Goal: Find specific page/section: Find specific page/section

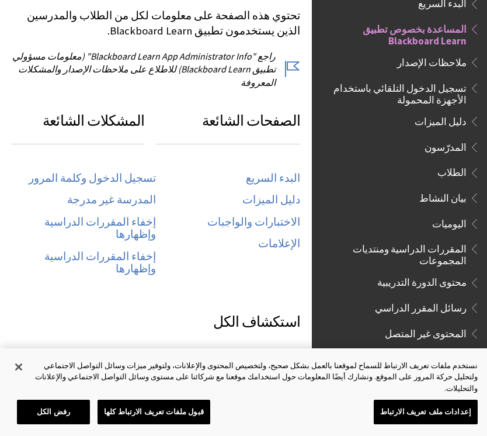
scroll to position [626, 0]
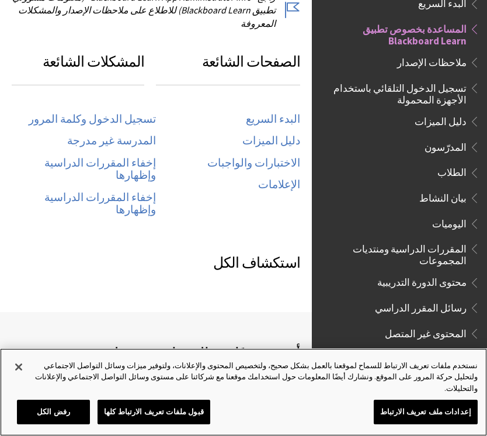
click at [23, 380] on button "إغلاق" at bounding box center [19, 367] width 26 height 26
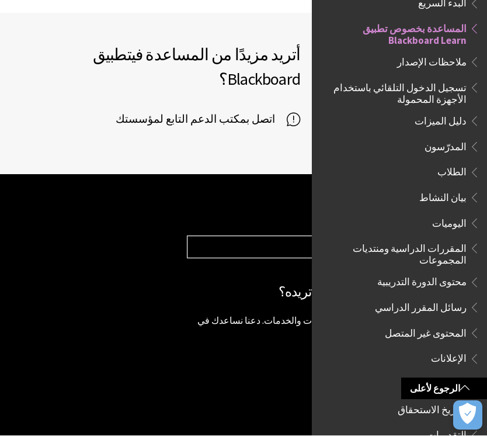
scroll to position [927, 0]
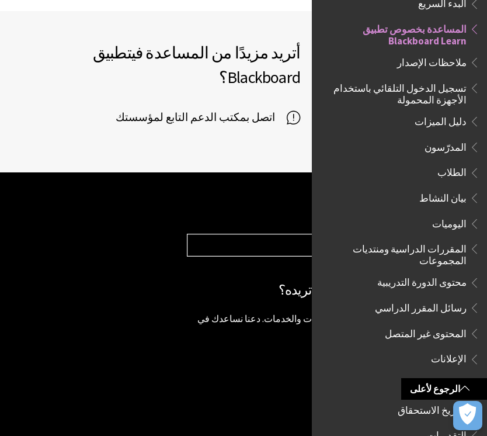
click at [365, 326] on span "المحتوى غير المتصل" at bounding box center [402, 334] width 155 height 20
click at [393, 298] on span "رسائل المقرر الدراسي" at bounding box center [402, 308] width 155 height 20
